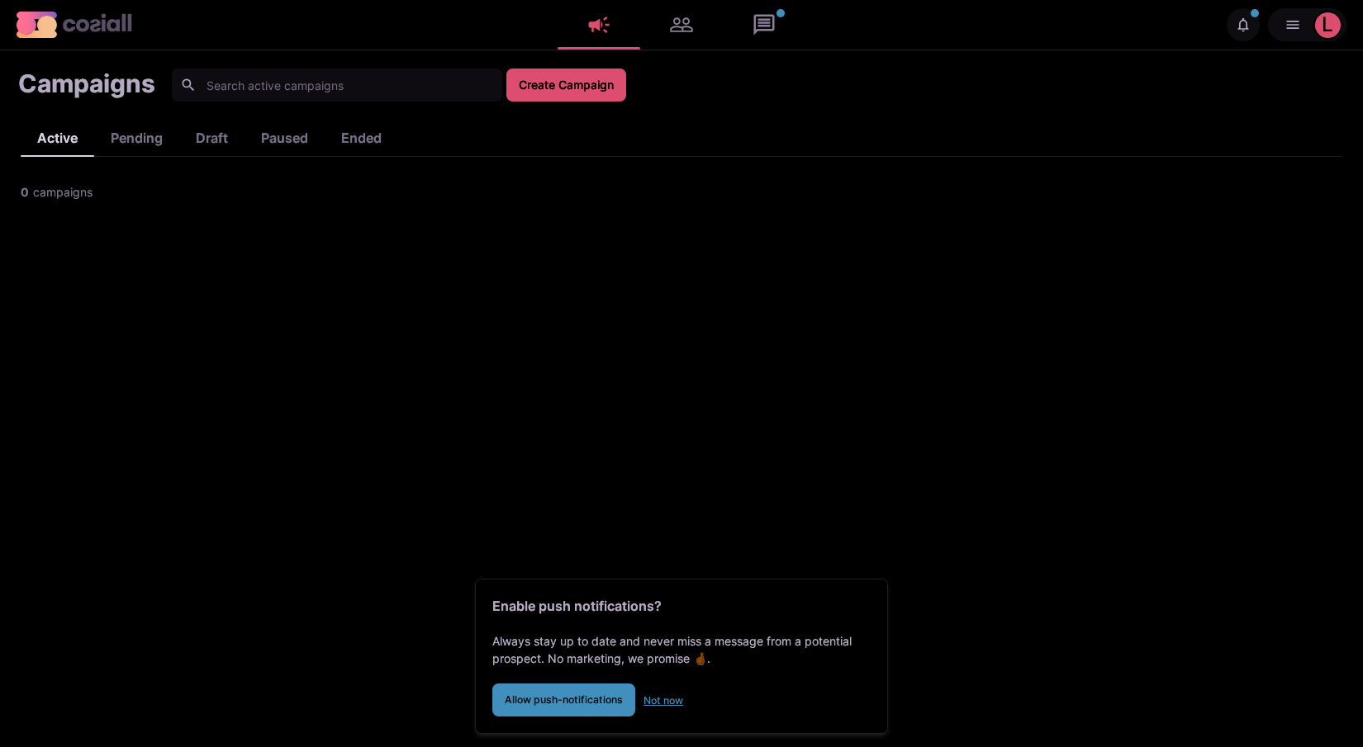
click at [665, 699] on button "Not now" at bounding box center [663, 700] width 40 height 33
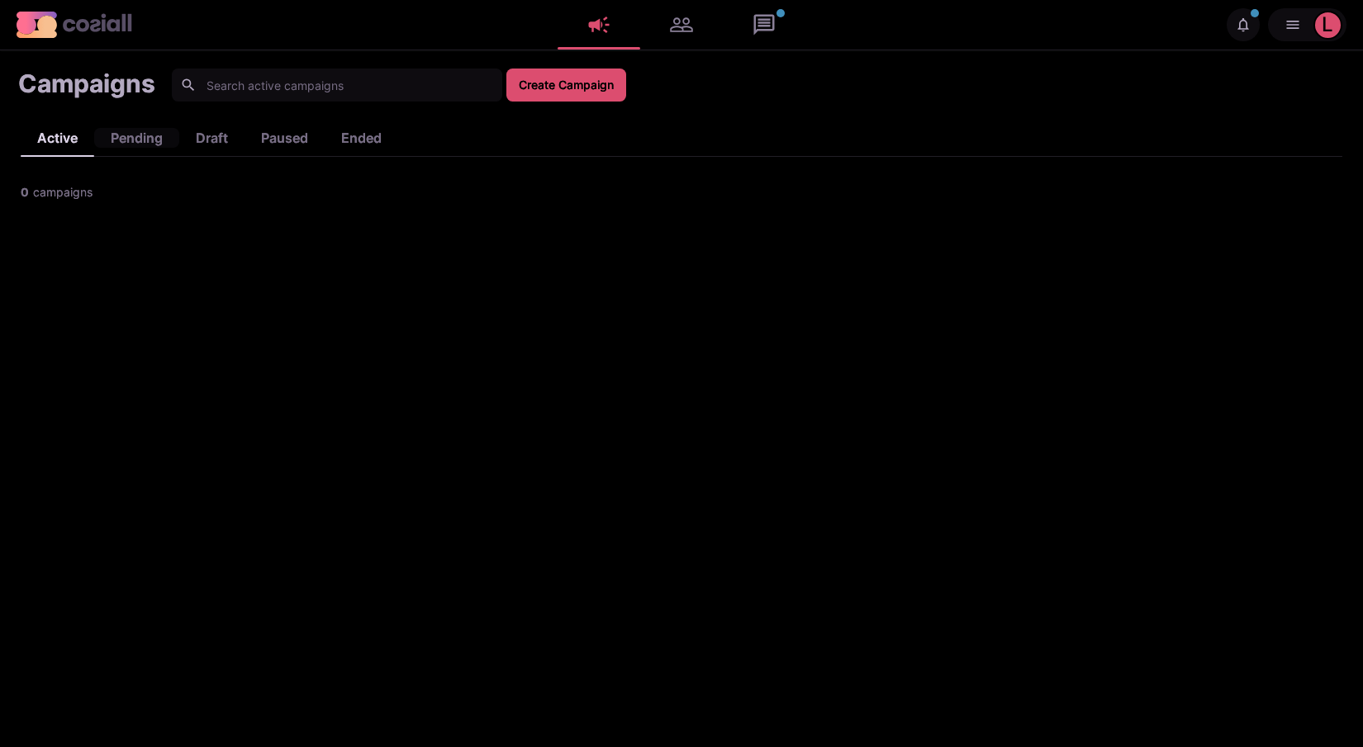
click at [135, 137] on div "pending" at bounding box center [136, 138] width 85 height 20
click at [215, 138] on div "draft" at bounding box center [211, 138] width 65 height 20
click at [289, 137] on div "paused" at bounding box center [284, 138] width 80 height 20
click at [359, 135] on div "ended" at bounding box center [361, 138] width 73 height 20
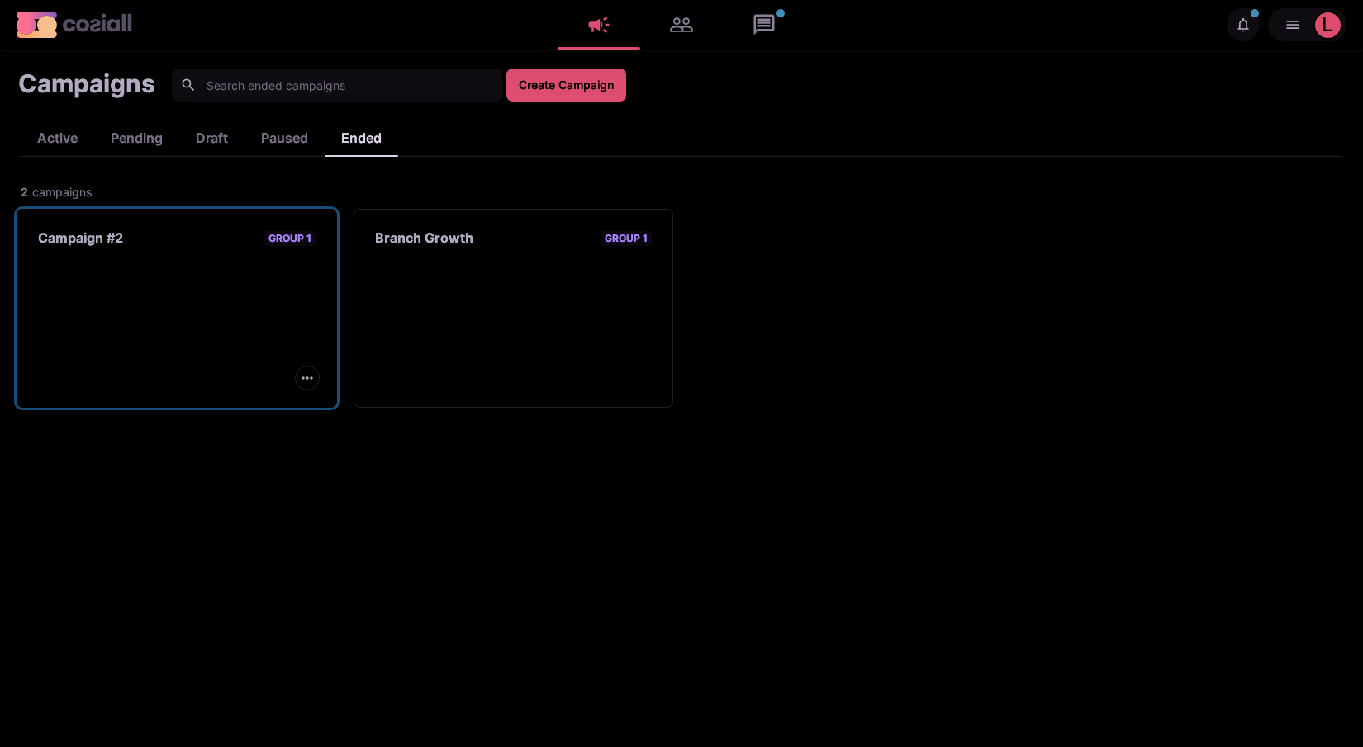
click at [92, 244] on h3 "Campaign #2" at bounding box center [80, 238] width 85 height 16
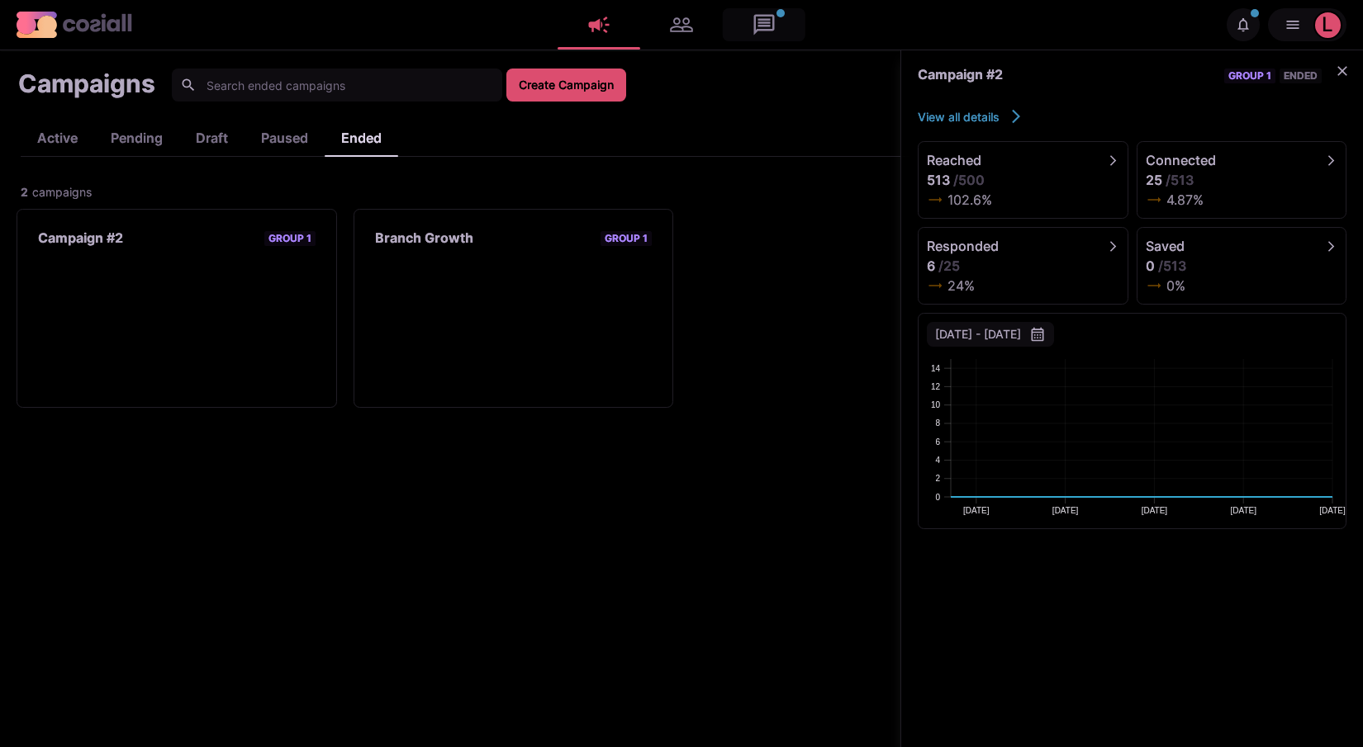
click at [766, 18] on link at bounding box center [764, 24] width 83 height 33
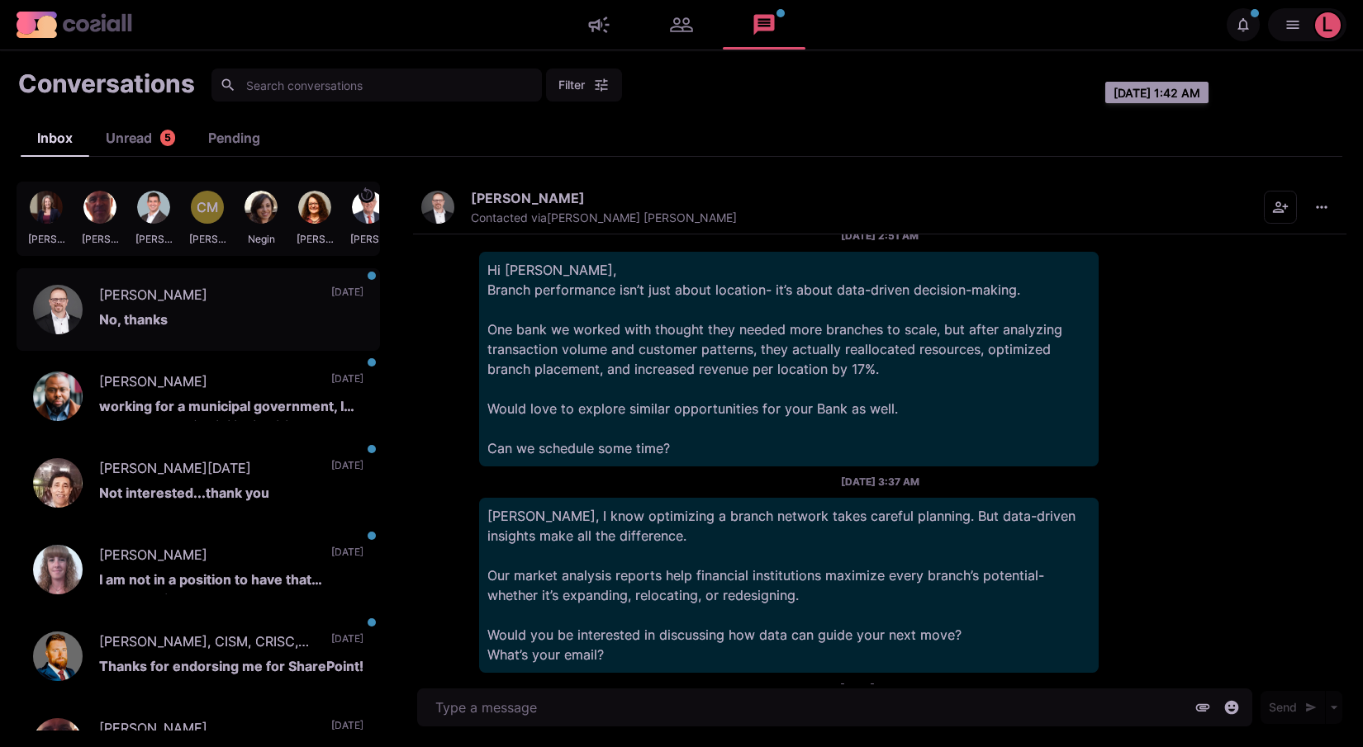
scroll to position [1108, 0]
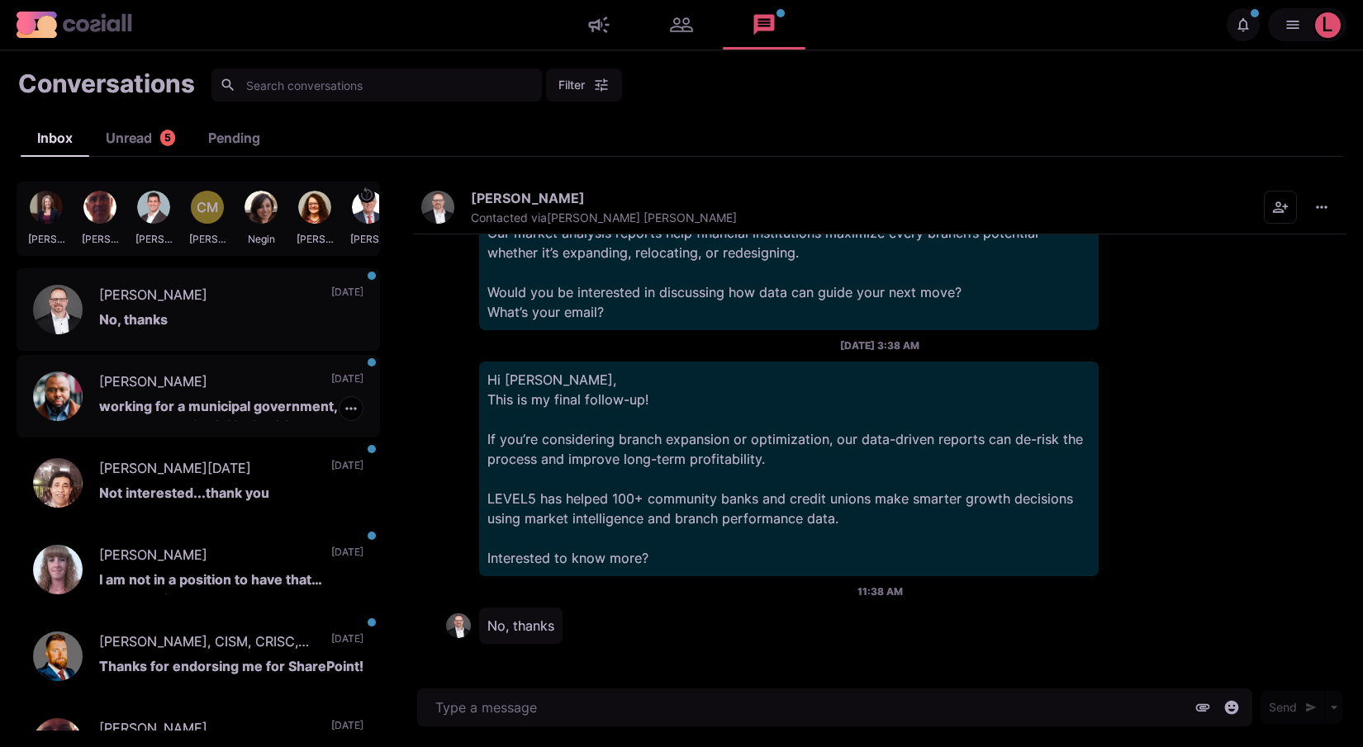
click at [231, 385] on p "[PERSON_NAME]" at bounding box center [207, 384] width 216 height 25
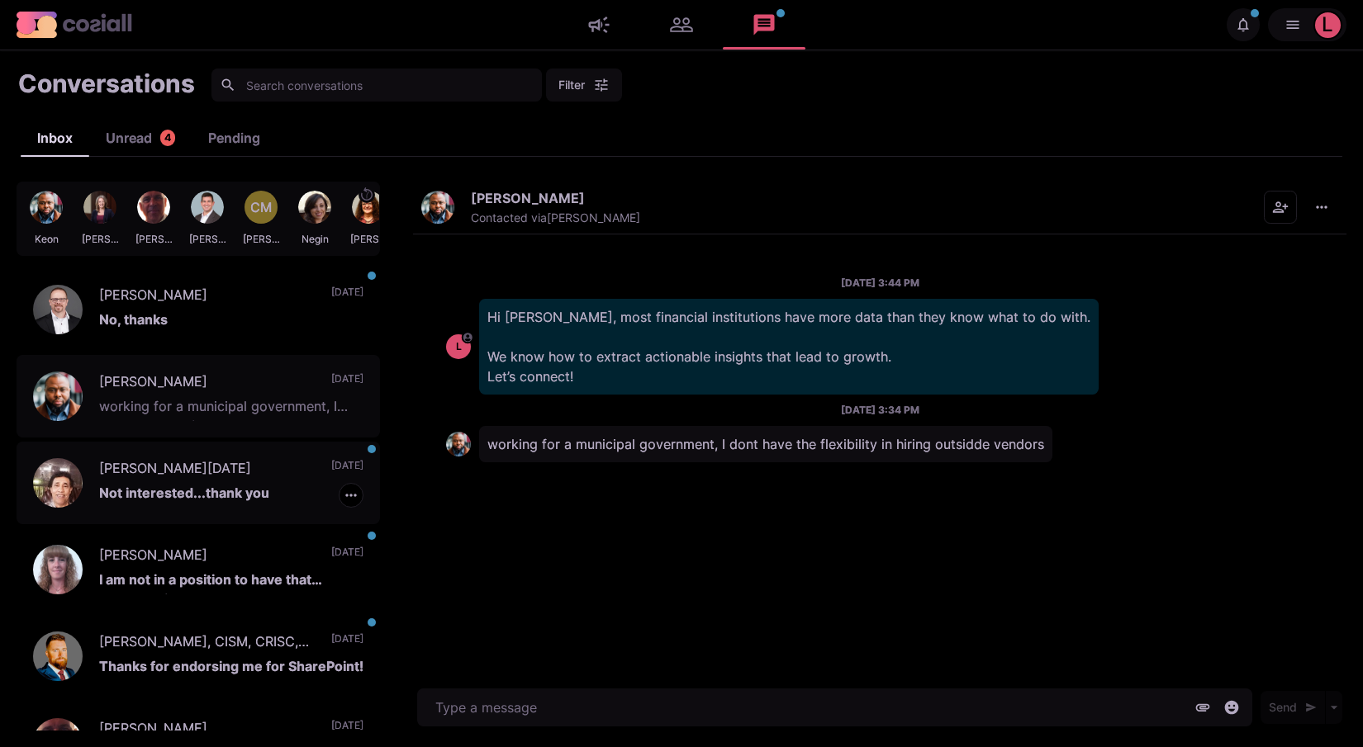
click at [234, 476] on p "[PERSON_NAME][DATE]" at bounding box center [207, 470] width 216 height 25
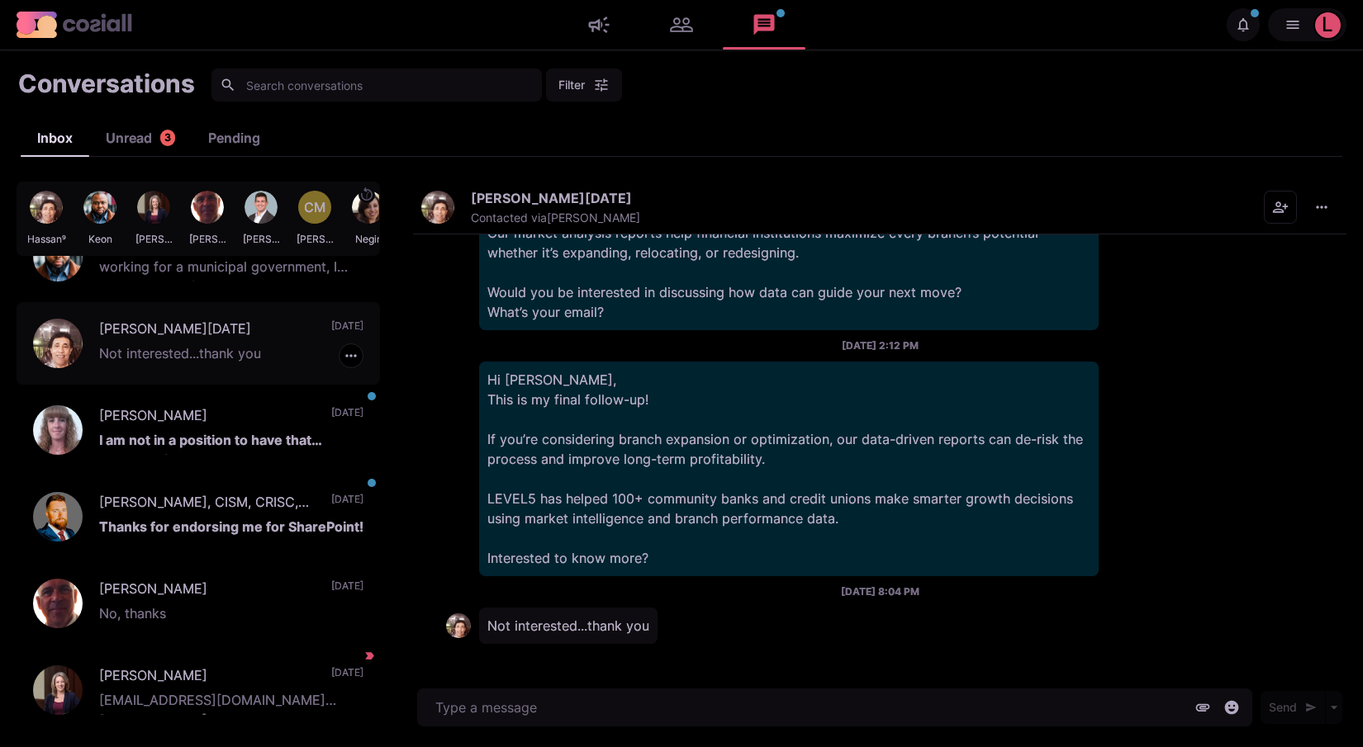
scroll to position [143, 0]
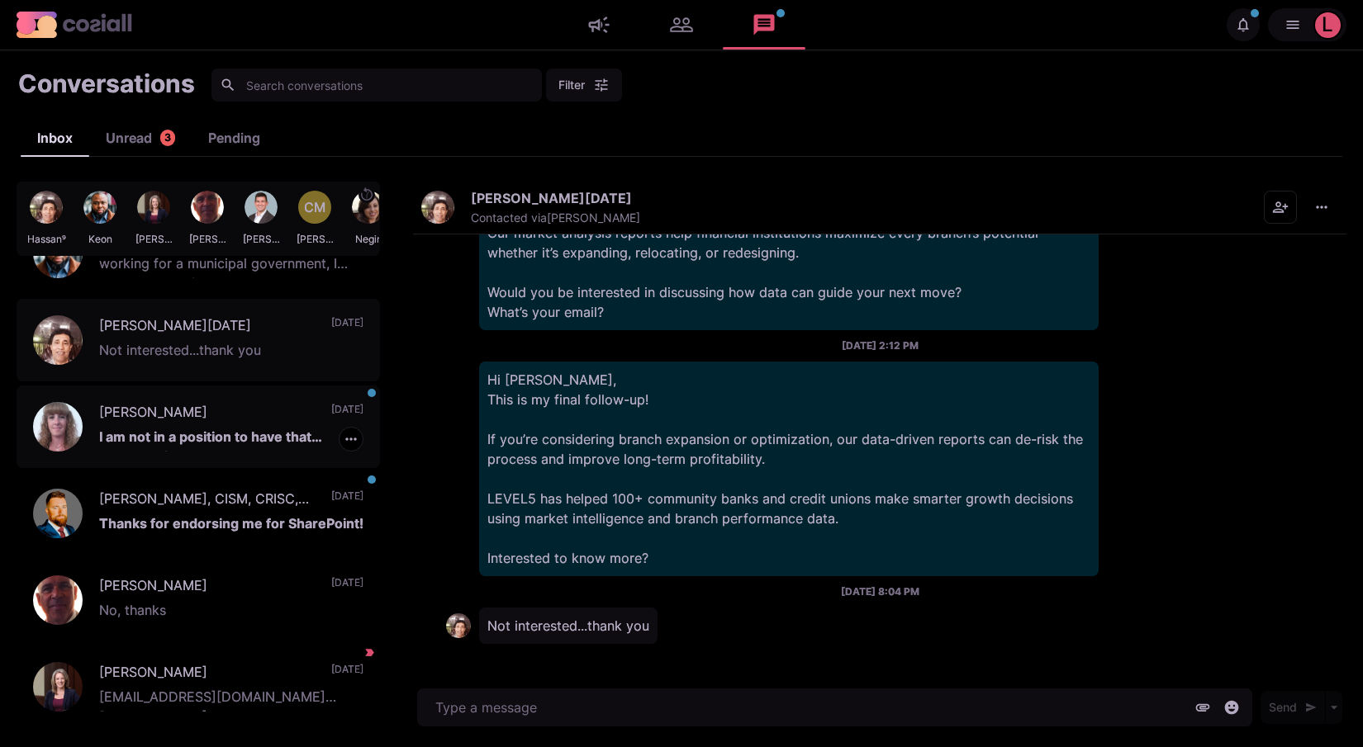
click at [244, 421] on p "[PERSON_NAME]" at bounding box center [207, 414] width 216 height 25
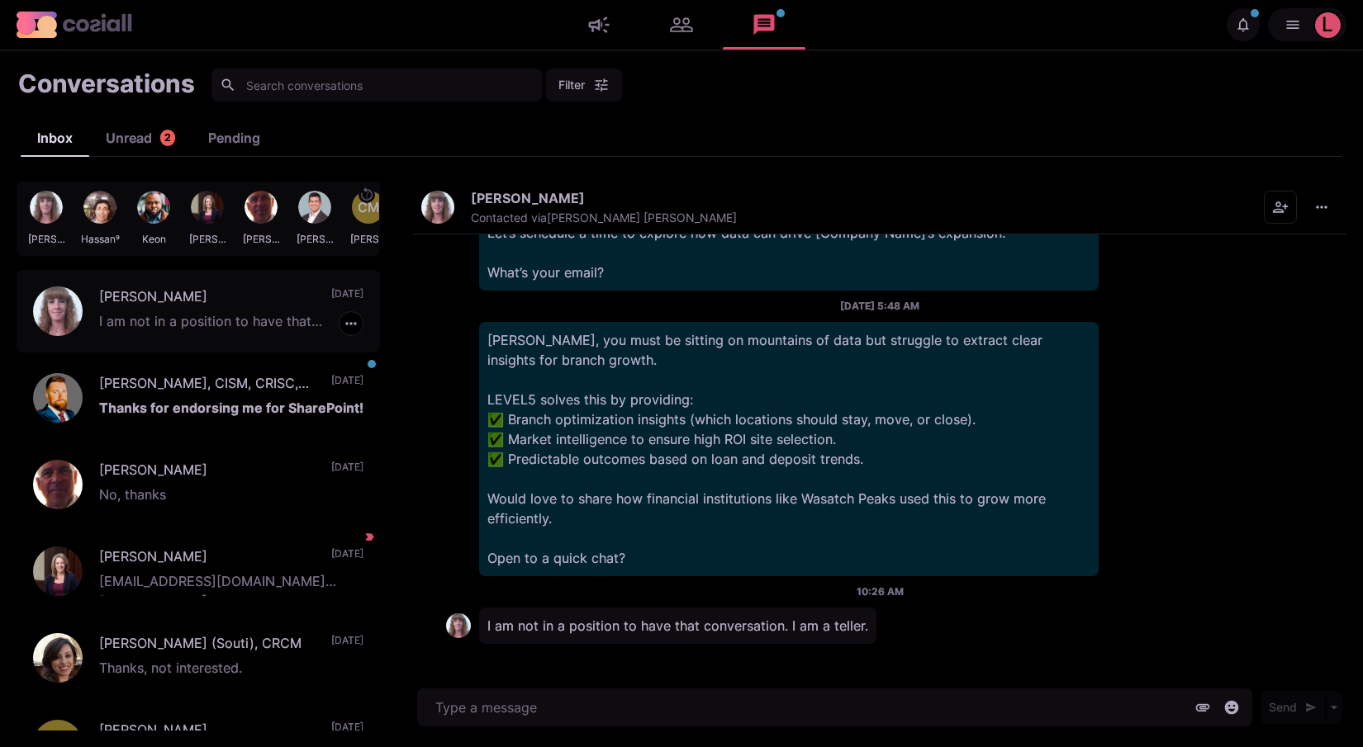
scroll to position [292, 0]
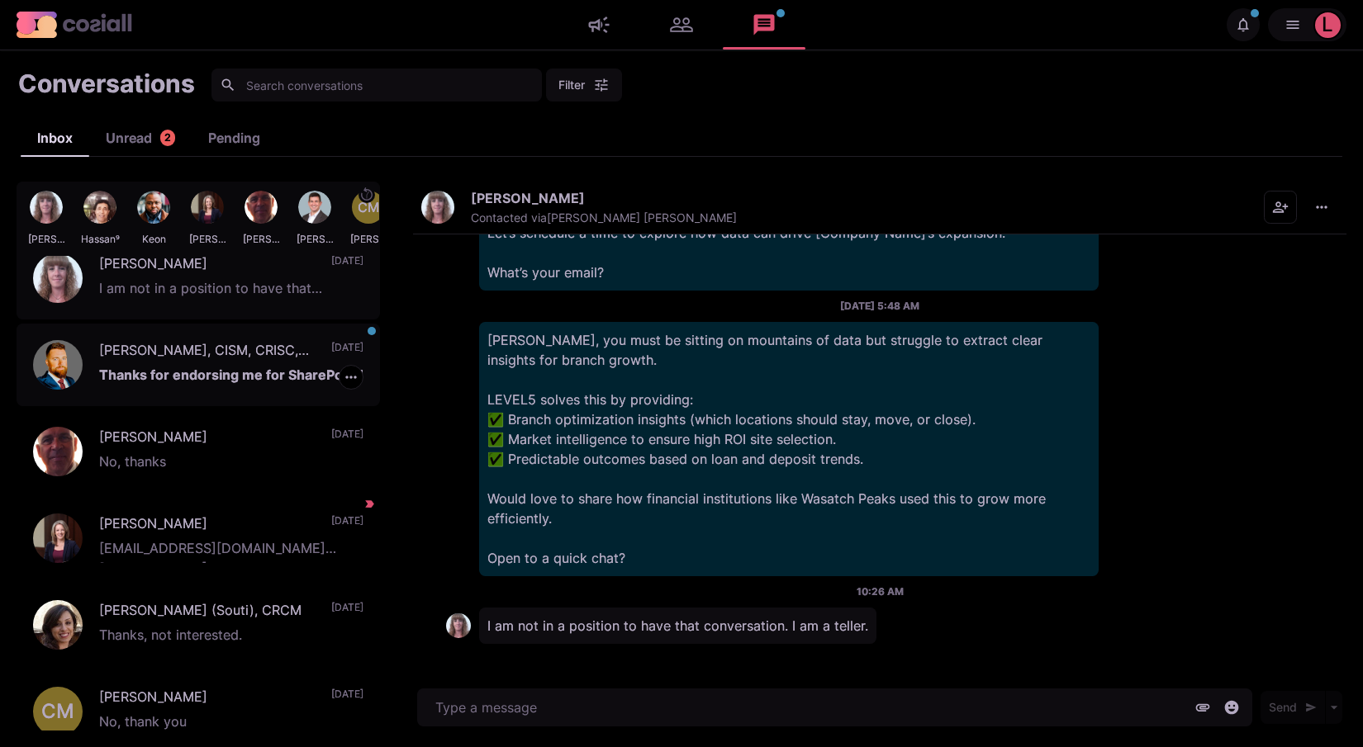
click at [245, 376] on p "Thanks for endorsing me for SharePoint!" at bounding box center [231, 377] width 264 height 25
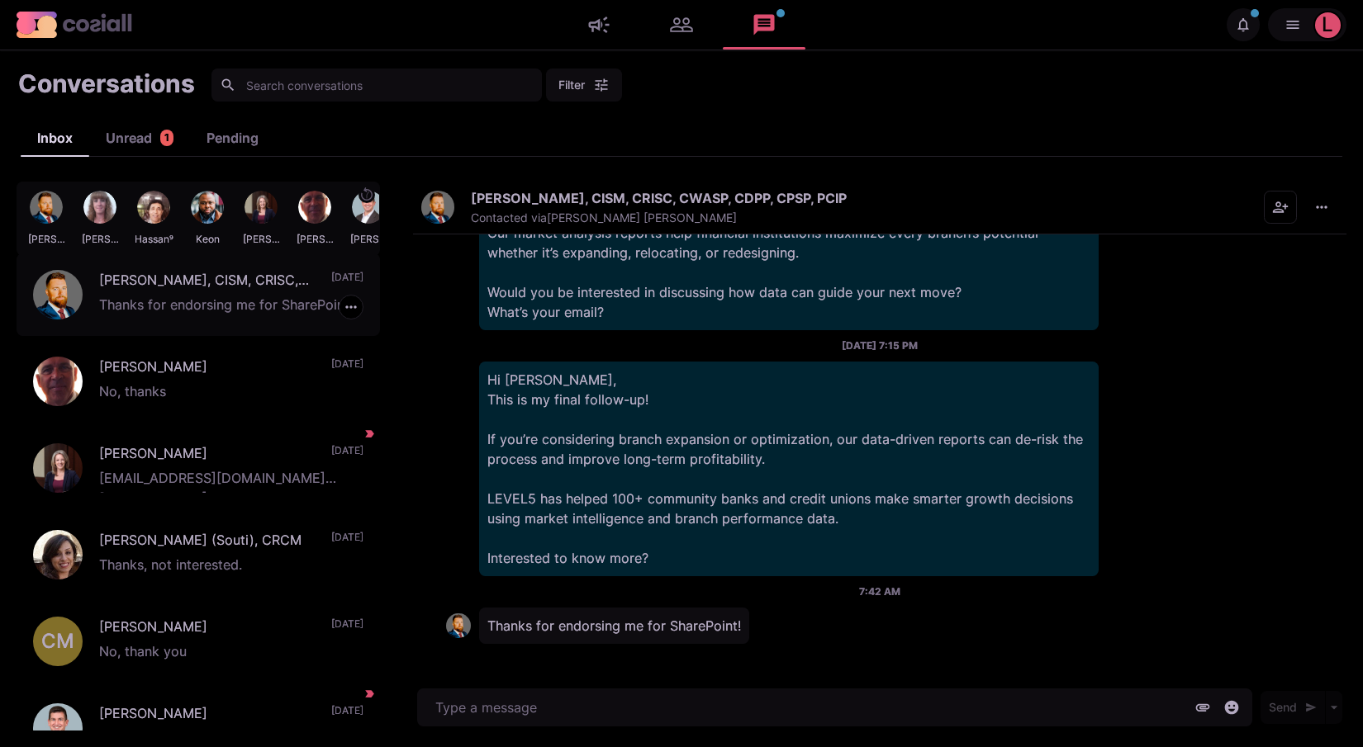
scroll to position [390, 0]
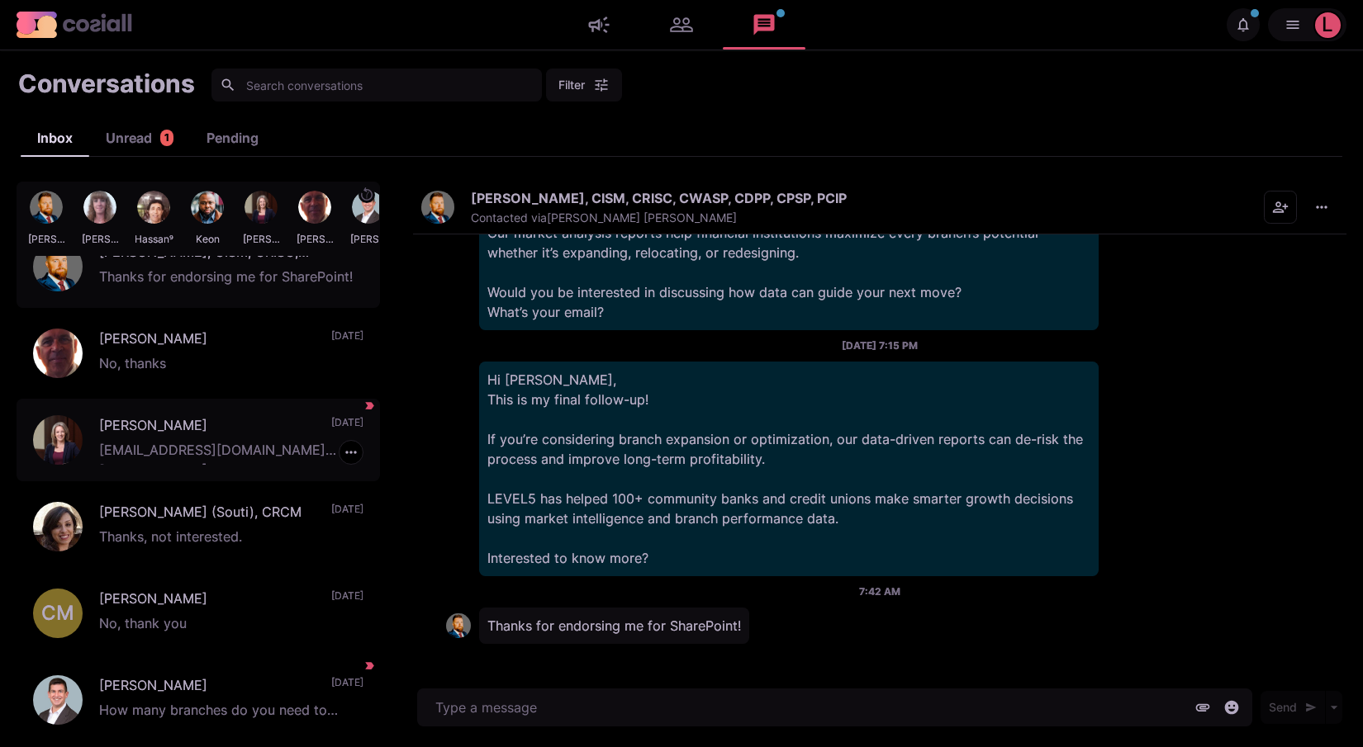
click at [239, 420] on p "[PERSON_NAME]" at bounding box center [207, 427] width 216 height 25
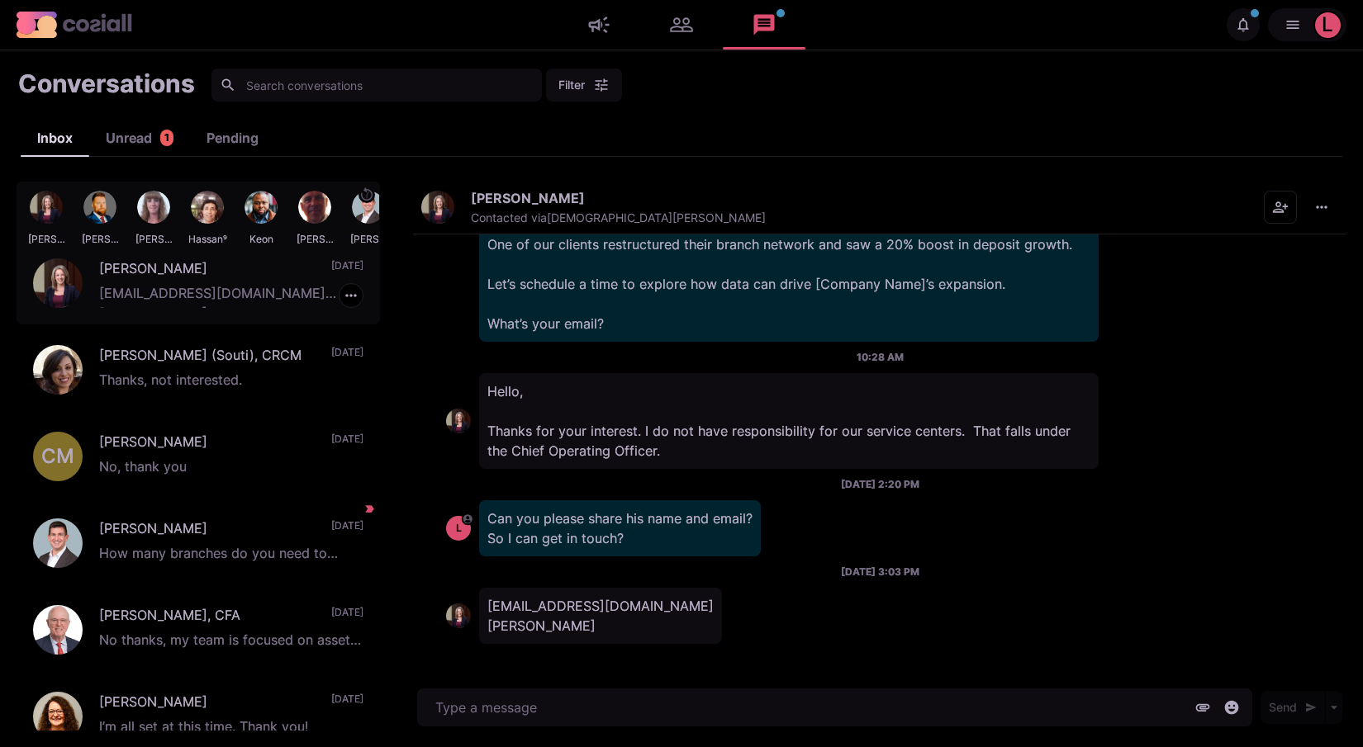
scroll to position [557, 0]
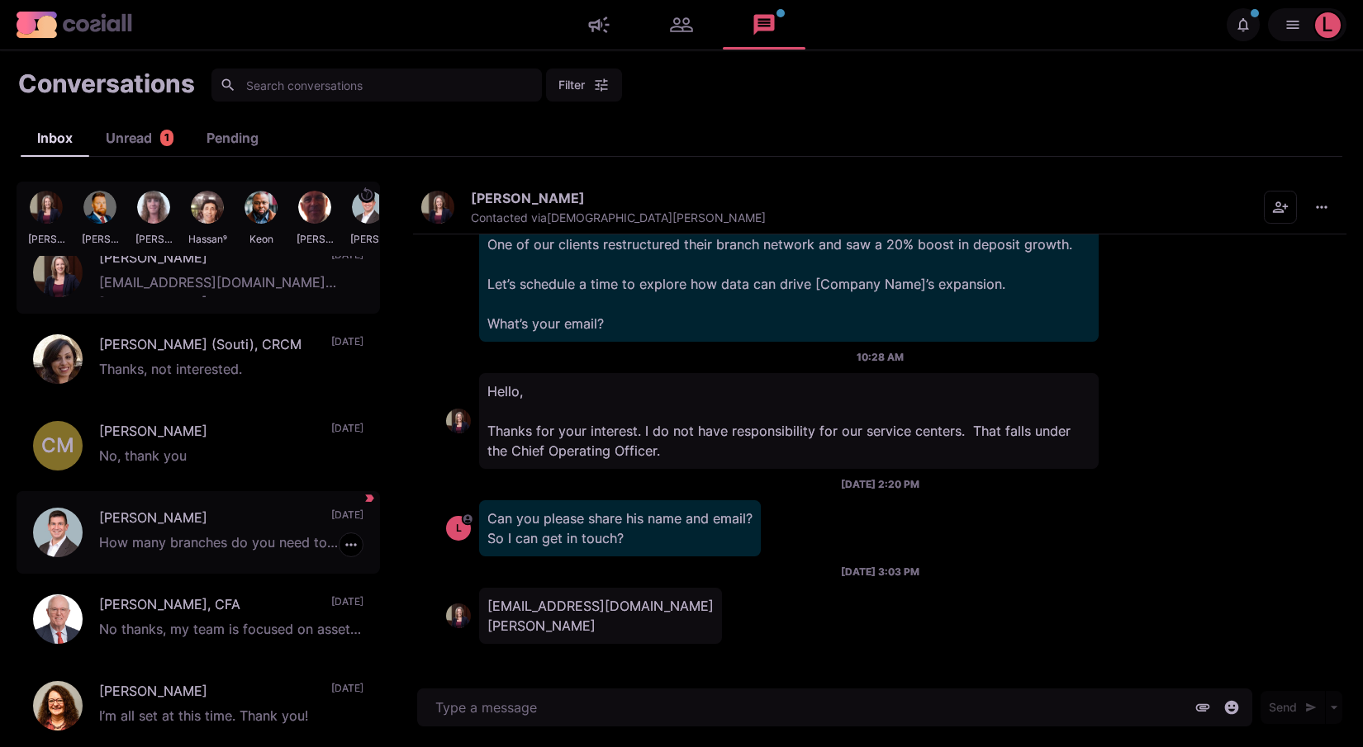
click at [223, 518] on p "[PERSON_NAME]" at bounding box center [207, 520] width 216 height 25
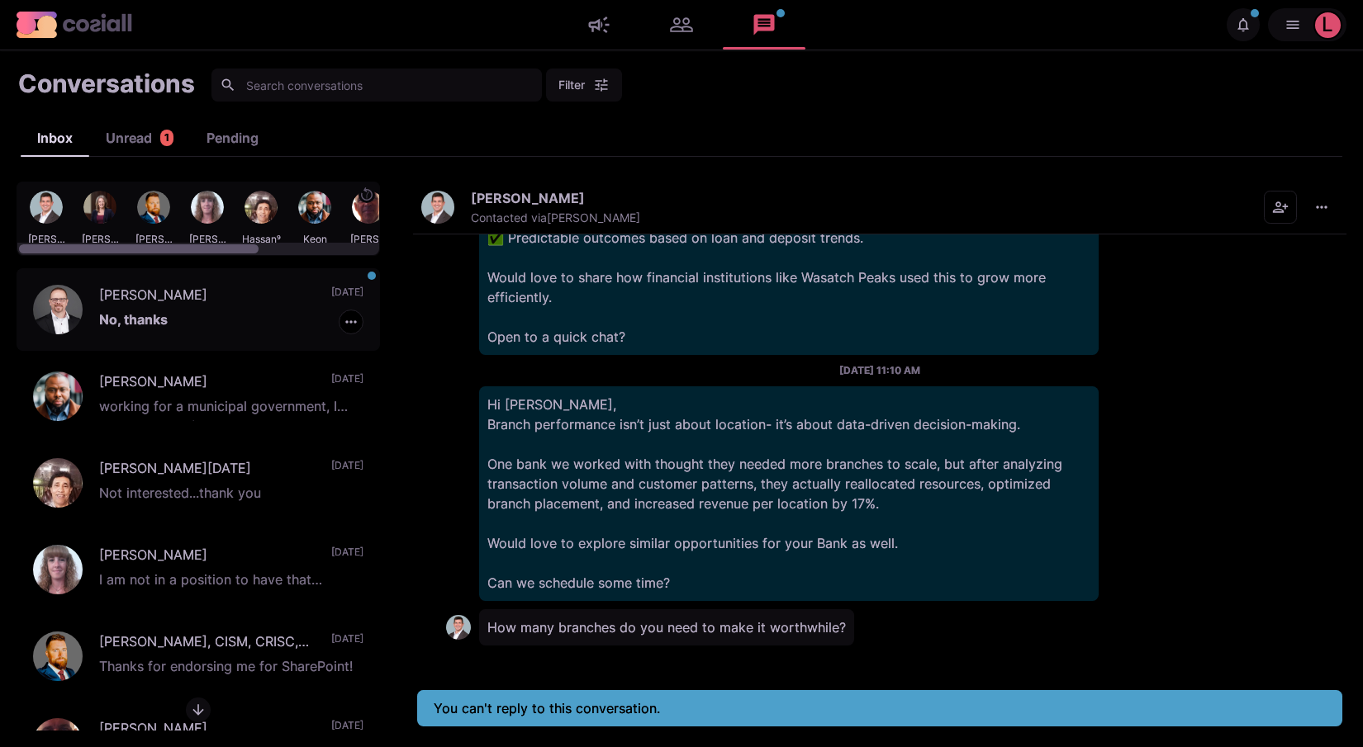
click at [193, 310] on p "No, thanks" at bounding box center [231, 322] width 264 height 25
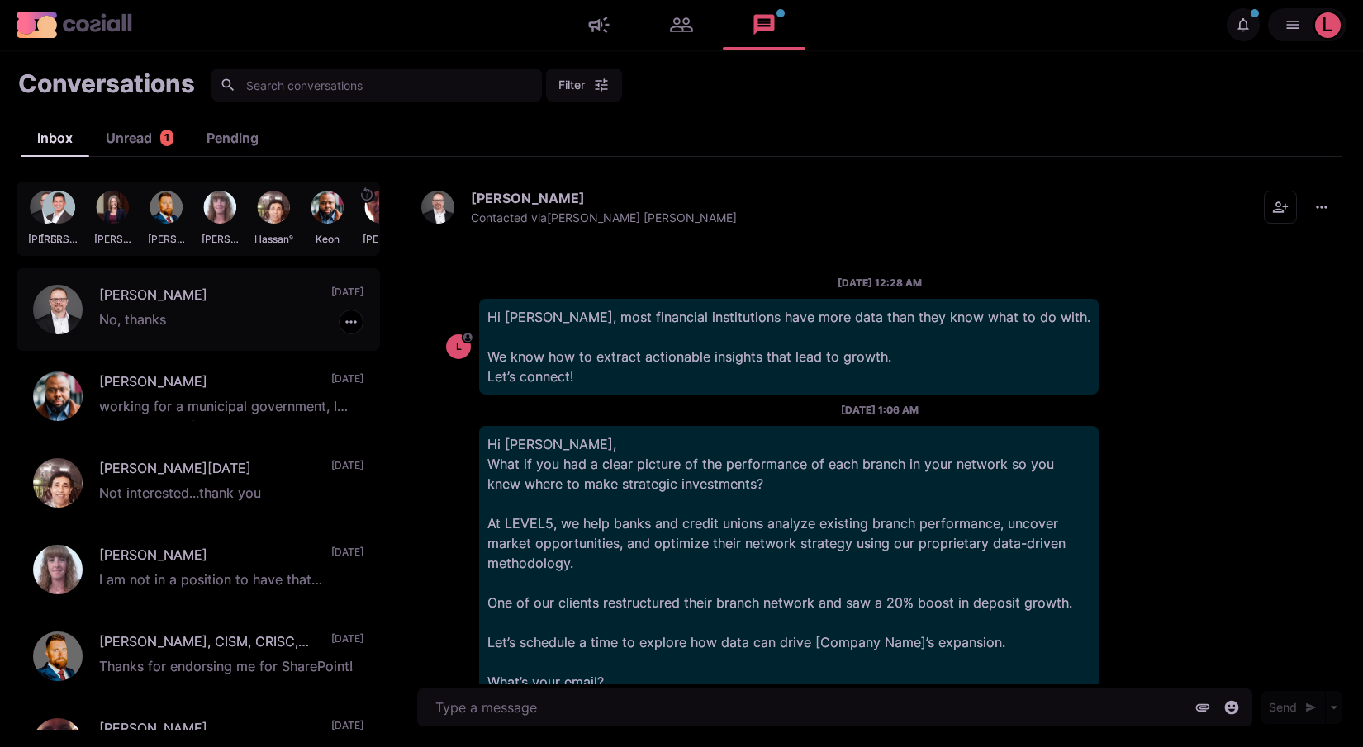
scroll to position [1108, 0]
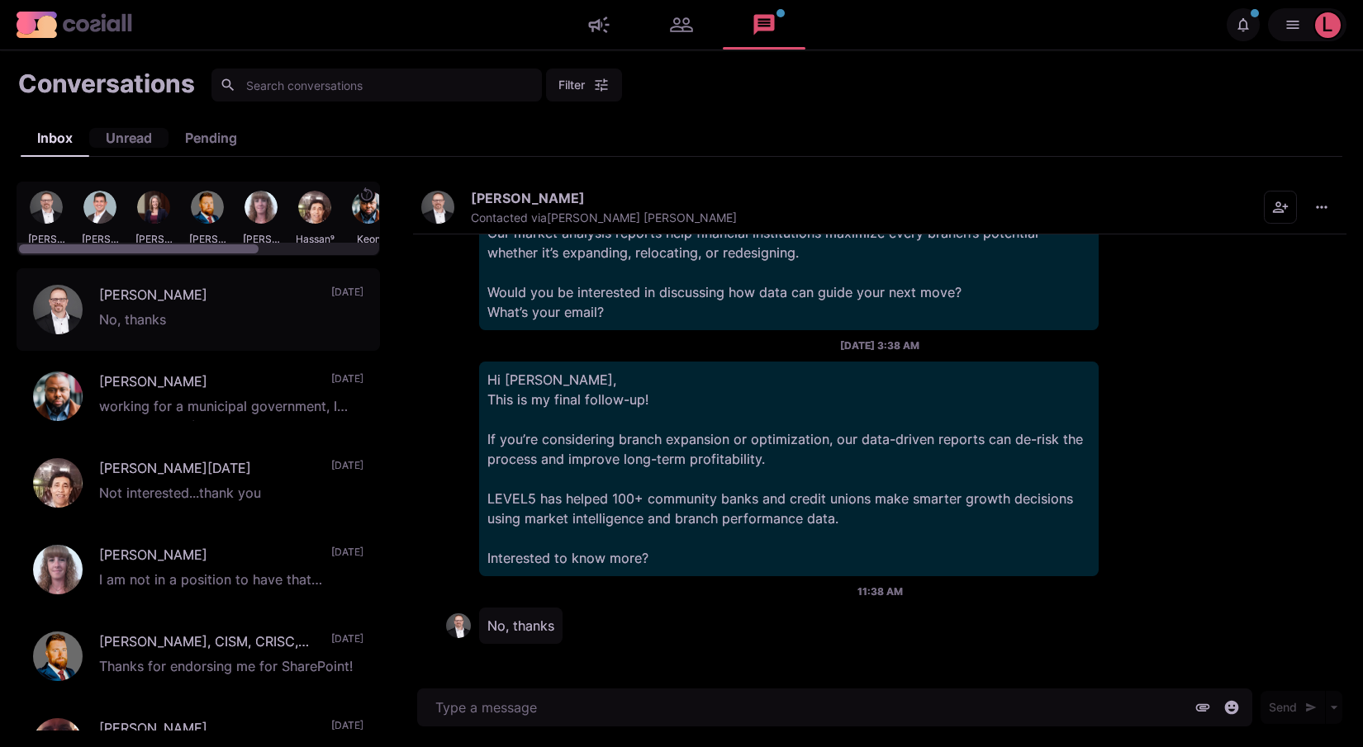
click at [136, 145] on div "Unread" at bounding box center [128, 138] width 79 height 20
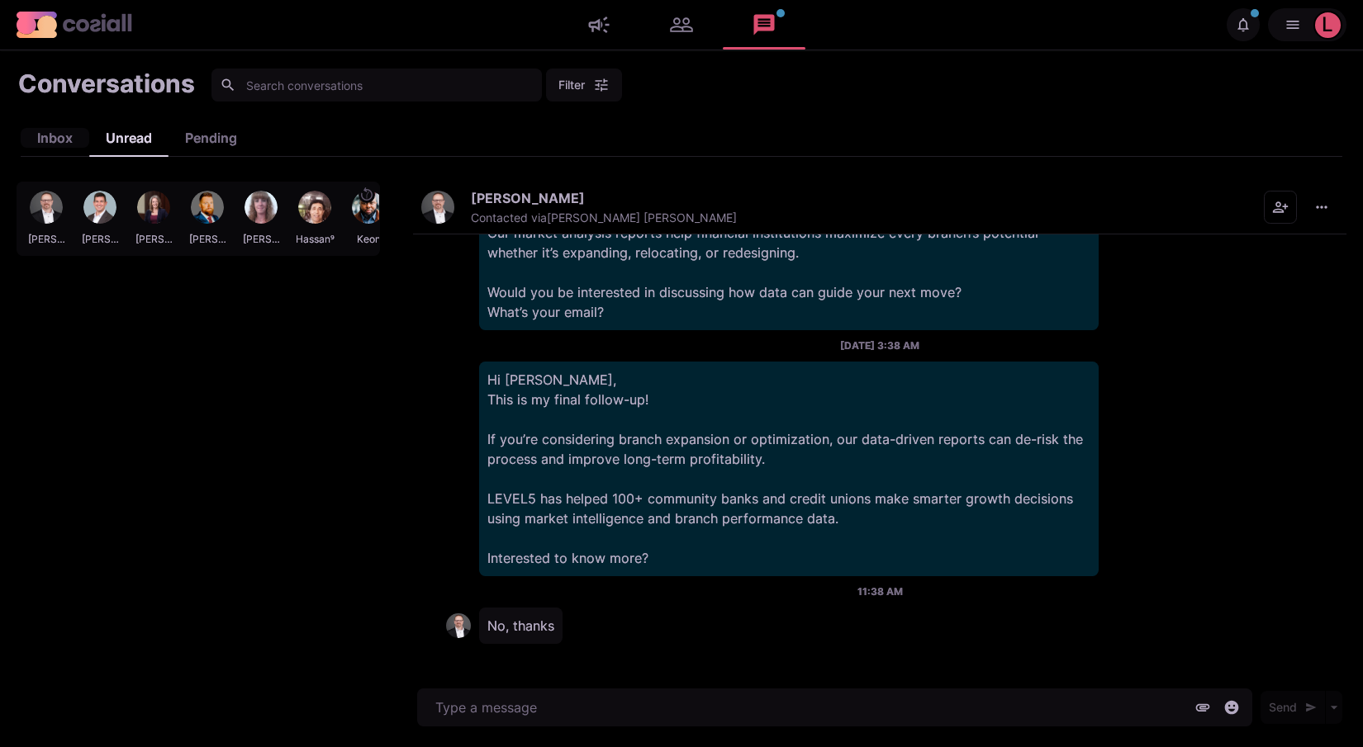
click at [69, 141] on div "Inbox" at bounding box center [55, 138] width 69 height 20
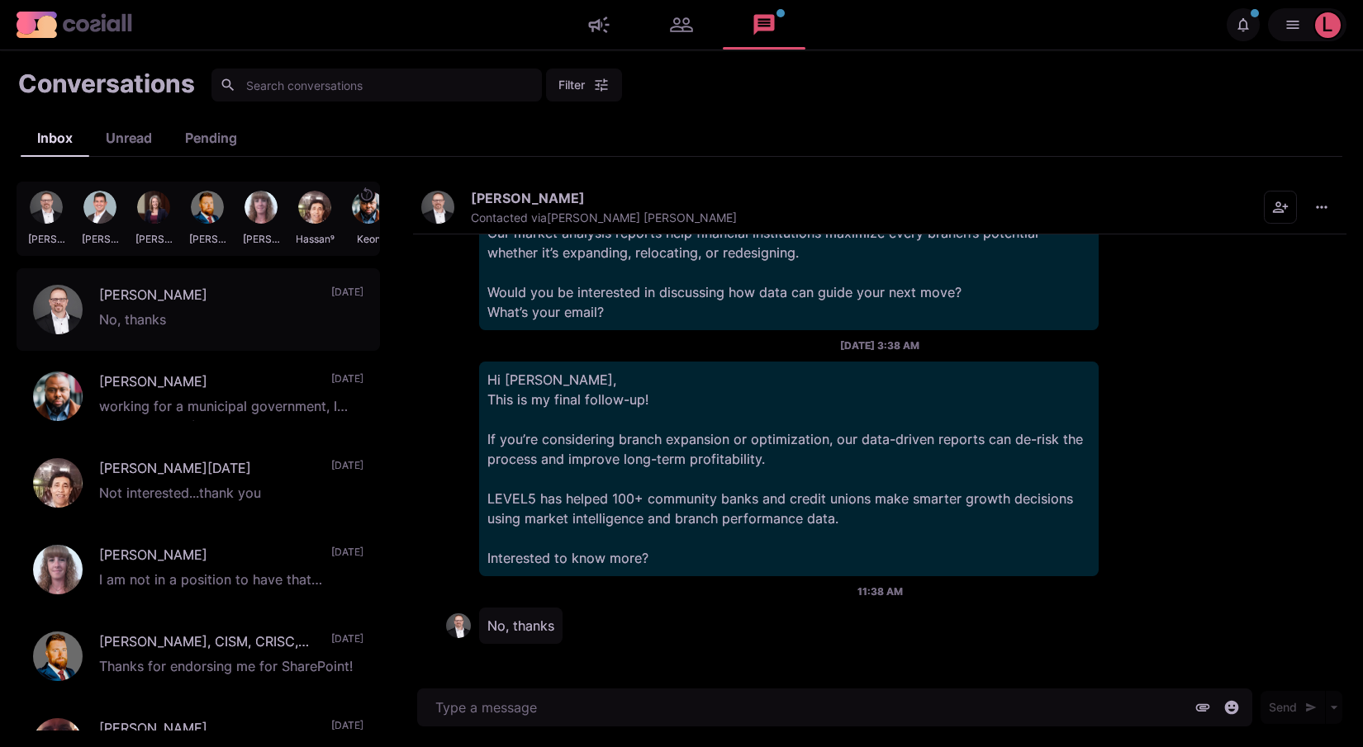
type textarea "x"
click at [688, 30] on link at bounding box center [681, 24] width 83 height 33
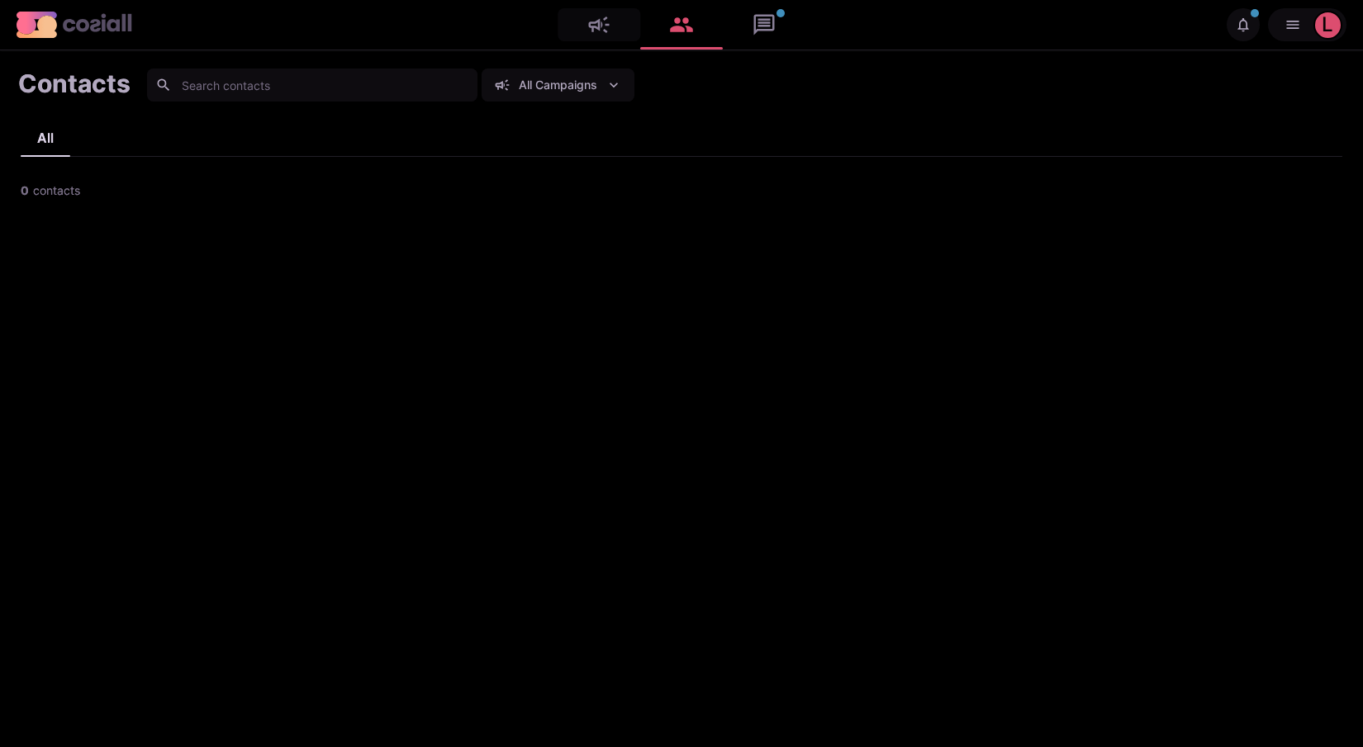
click at [601, 31] on link at bounding box center [598, 24] width 83 height 33
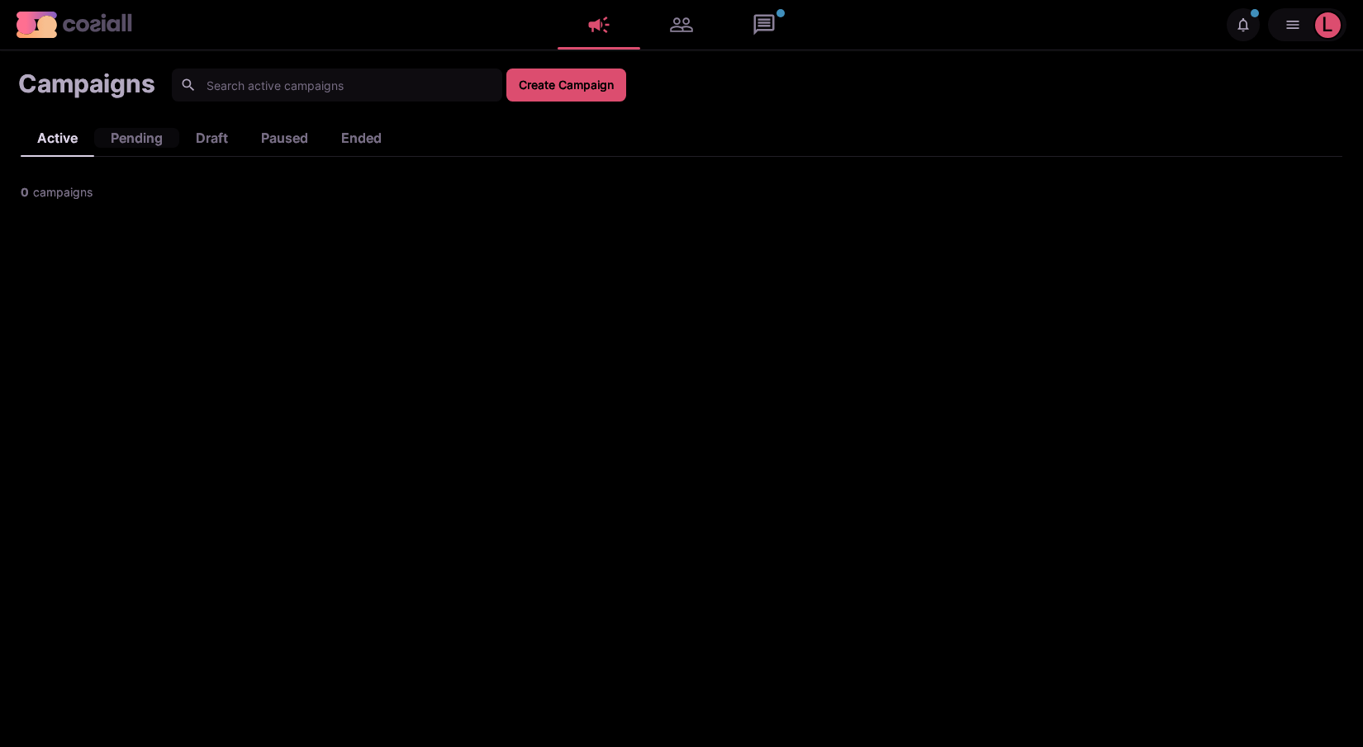
click at [148, 137] on div "pending" at bounding box center [136, 138] width 85 height 20
click at [217, 131] on div "draft" at bounding box center [211, 138] width 65 height 20
click at [271, 130] on div "paused" at bounding box center [284, 138] width 80 height 20
click at [342, 136] on div "ended" at bounding box center [361, 138] width 73 height 20
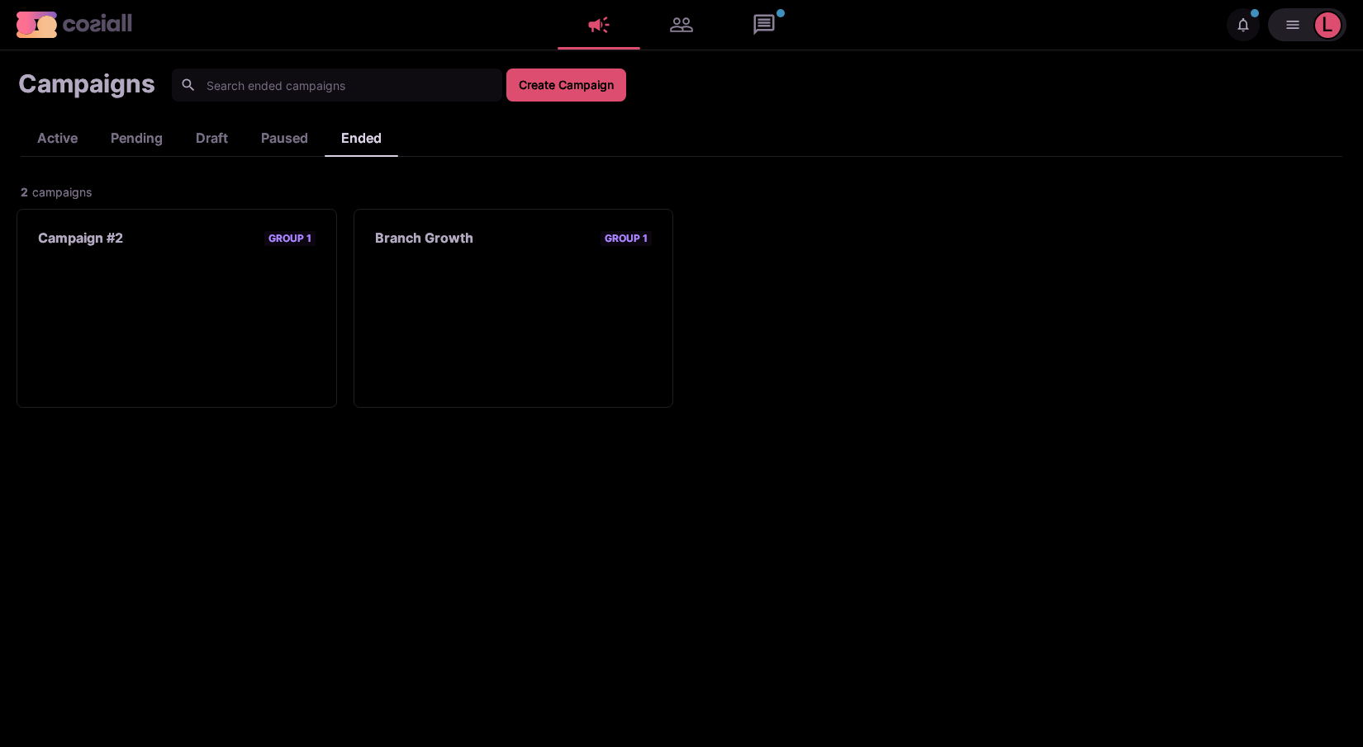
click at [1325, 23] on div "l" at bounding box center [1327, 25] width 12 height 20
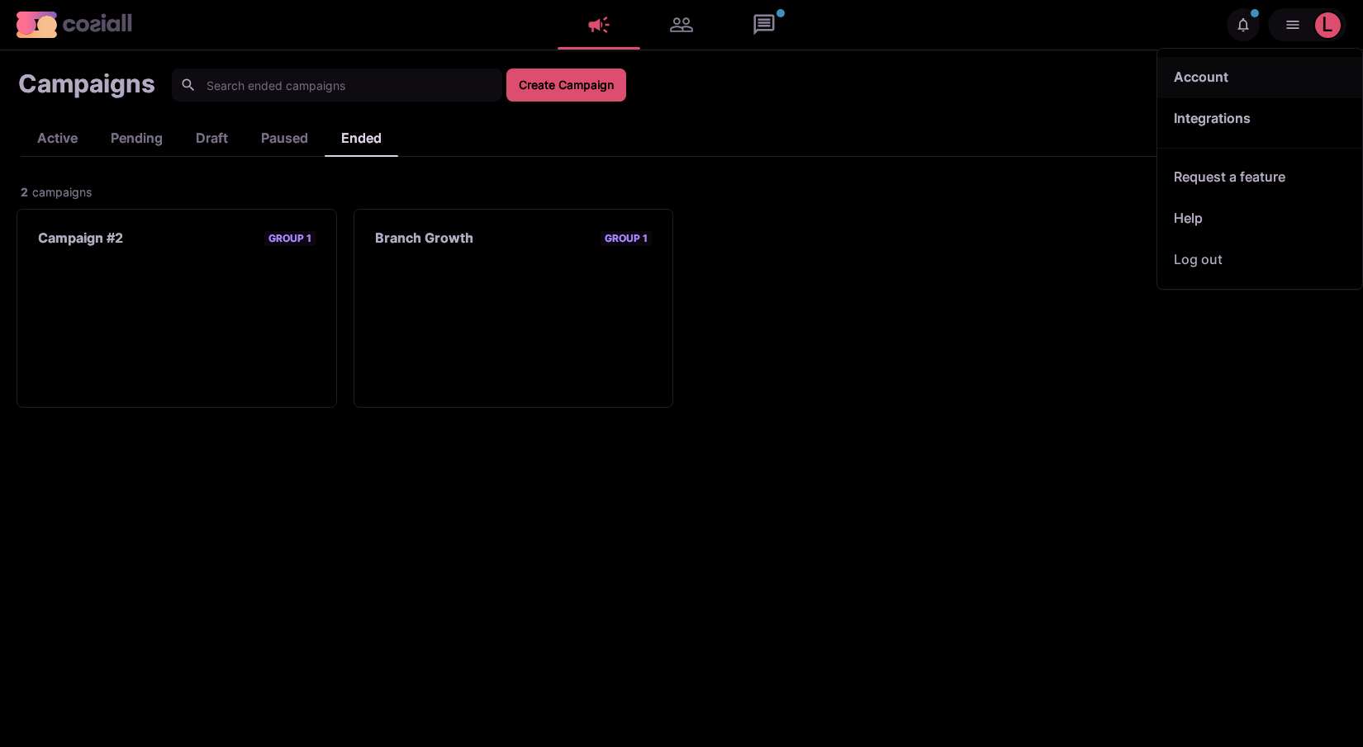
click at [1212, 78] on link "Account" at bounding box center [1259, 77] width 205 height 41
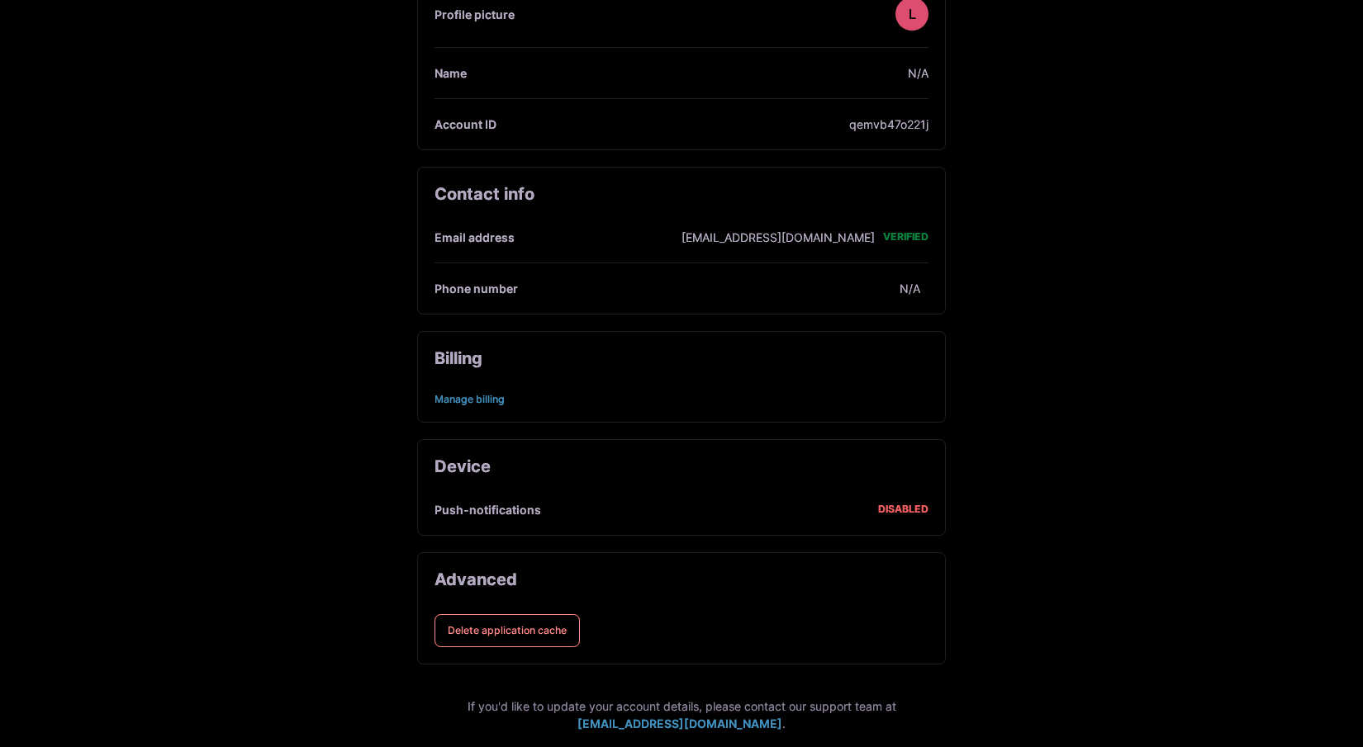
scroll to position [136, 0]
click at [491, 395] on link "Manage billing" at bounding box center [469, 397] width 70 height 12
